Goal: Find specific page/section: Find specific page/section

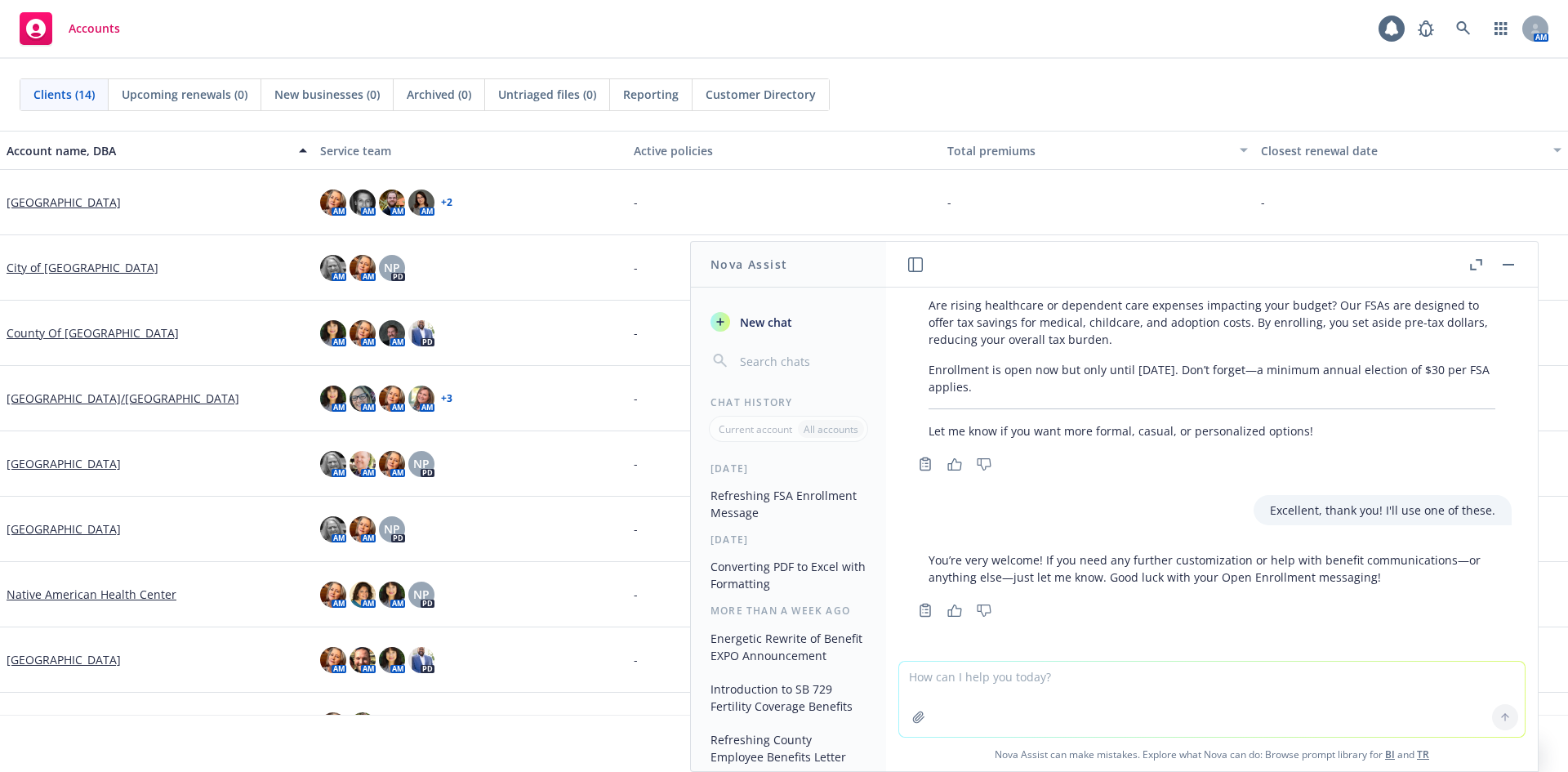
scroll to position [164, 0]
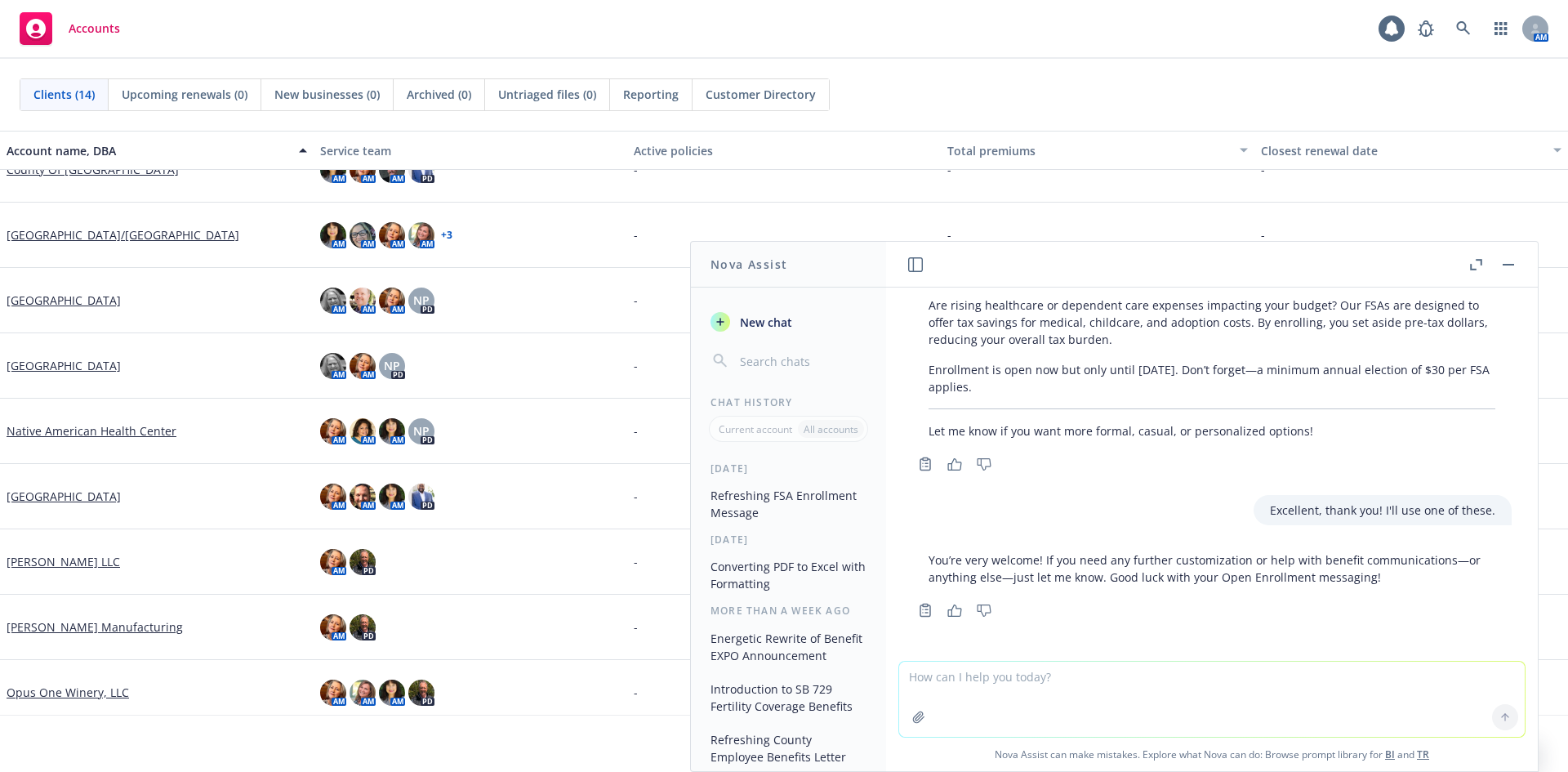
click at [54, 563] on link "[PERSON_NAME] LLC" at bounding box center [62, 561] width 113 height 17
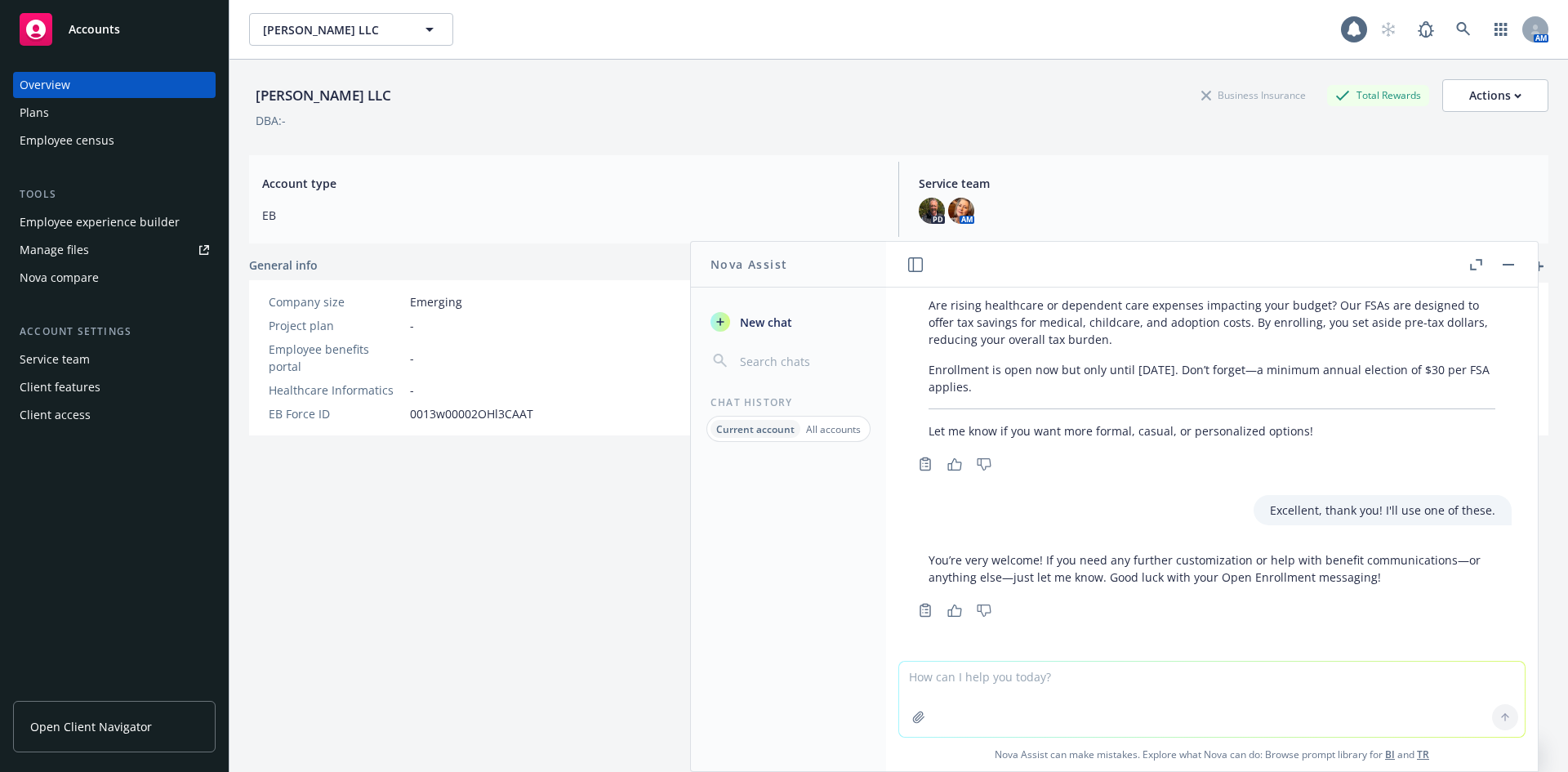
click at [1502, 264] on button "button" at bounding box center [1508, 265] width 20 height 20
